Goal: Task Accomplishment & Management: Use online tool/utility

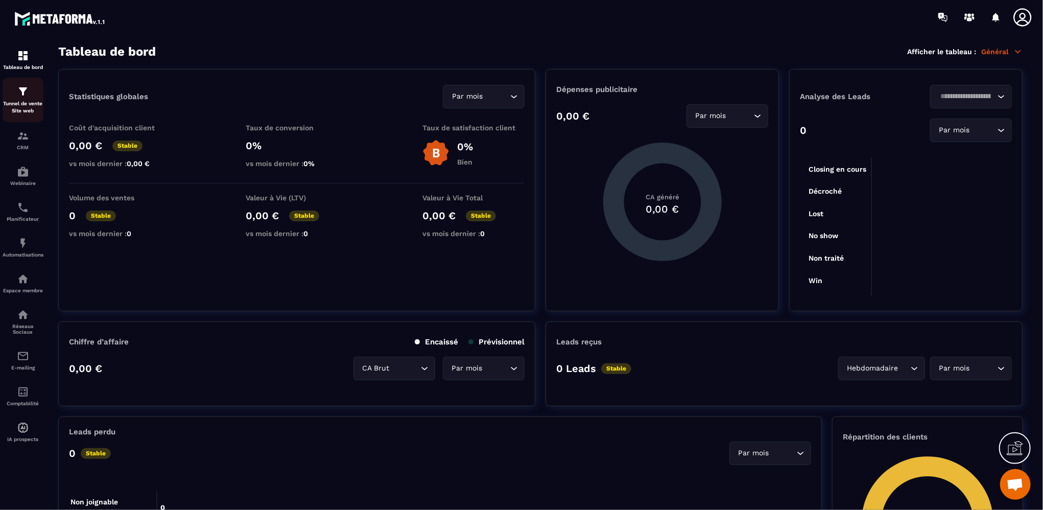
click at [28, 106] on p "Tunnel de vente Site web" at bounding box center [23, 107] width 41 height 14
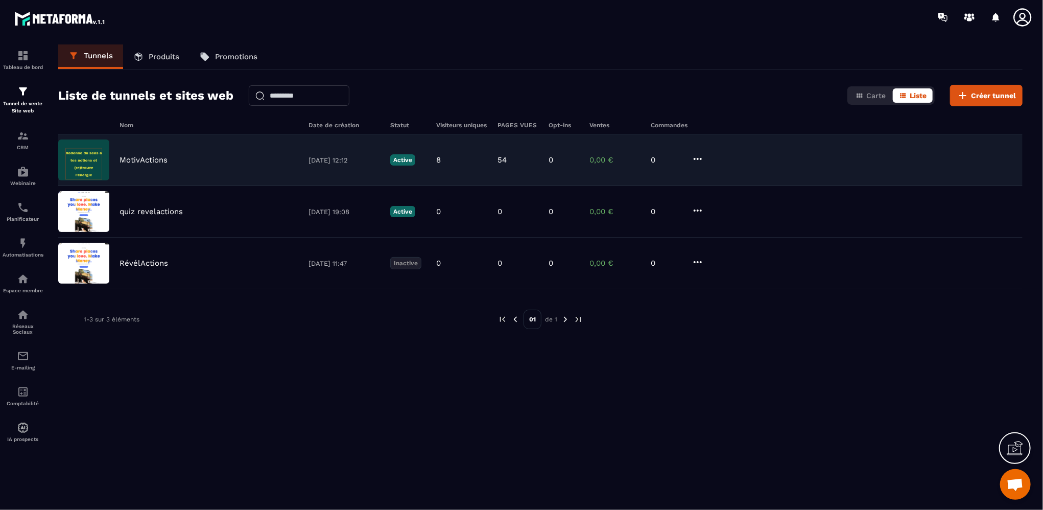
click at [147, 160] on p "MotivActions" at bounding box center [143, 159] width 48 height 9
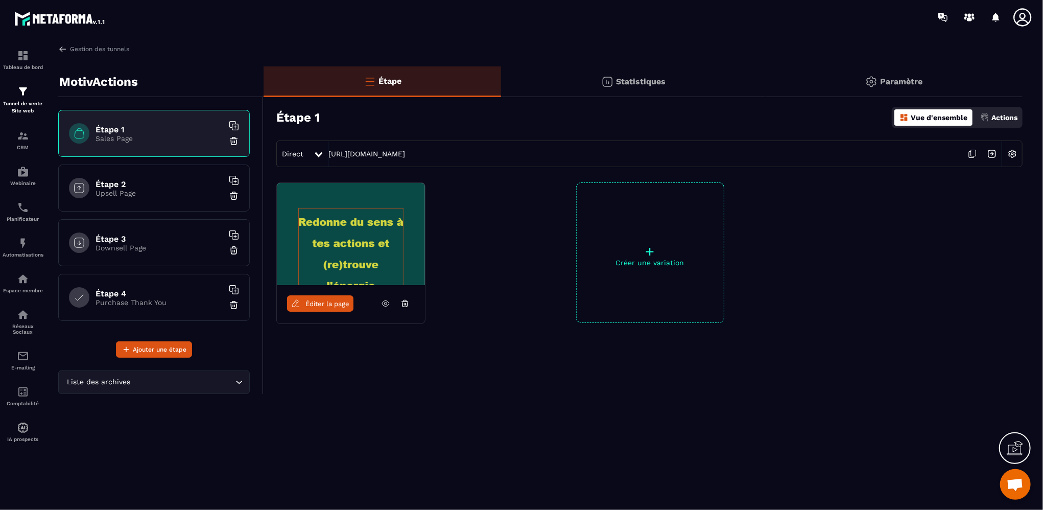
click at [140, 186] on h6 "Étape 2" at bounding box center [159, 184] width 128 height 10
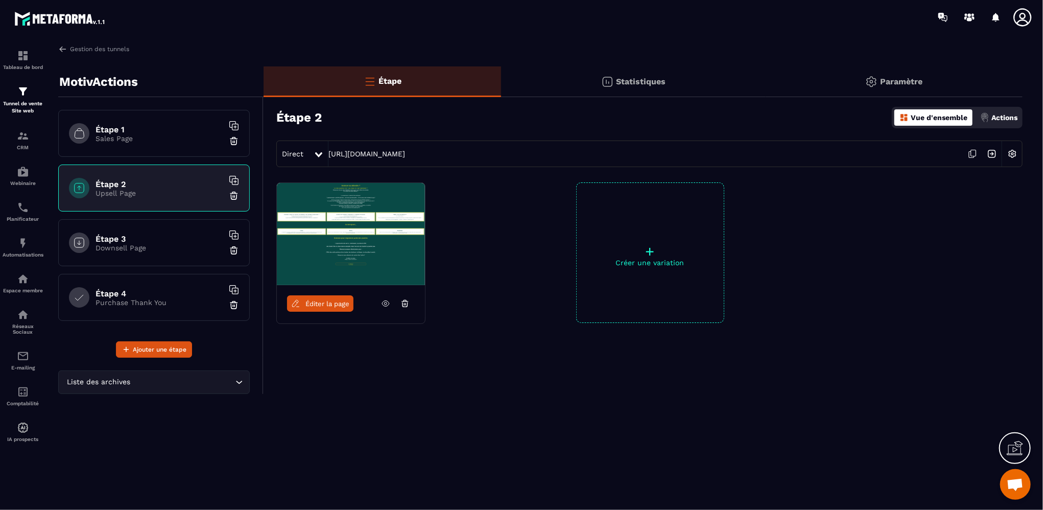
click at [163, 242] on h6 "Étape 3" at bounding box center [159, 239] width 128 height 10
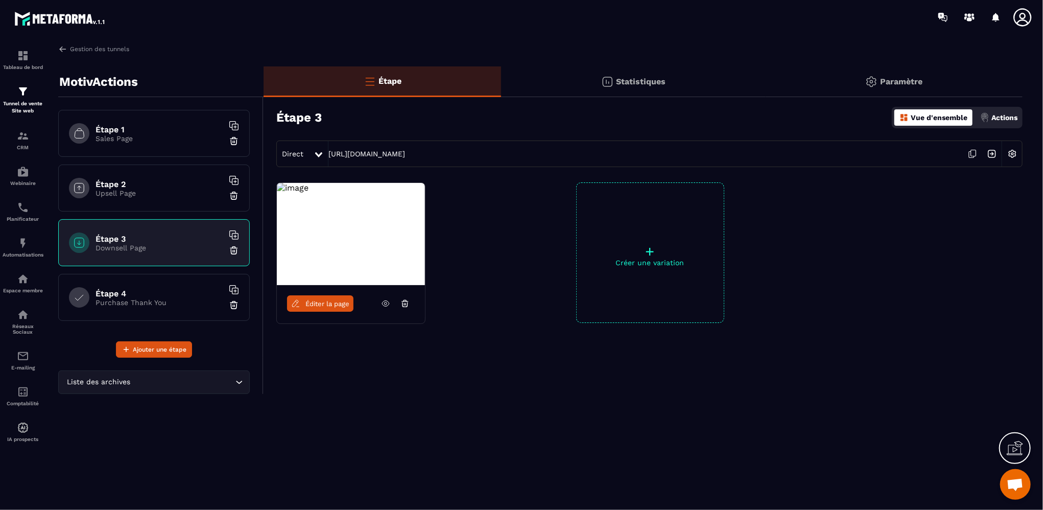
click at [329, 302] on span "Éditer la page" at bounding box center [327, 304] width 44 height 8
